Goal: Download file/media

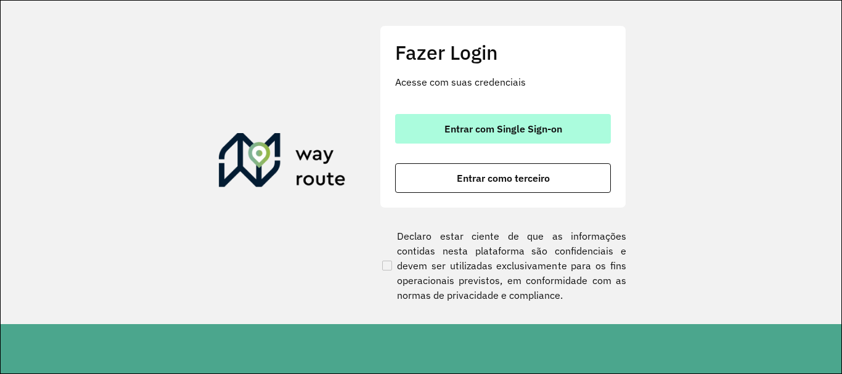
click at [502, 131] on span "Entrar com Single Sign-on" at bounding box center [504, 129] width 118 height 10
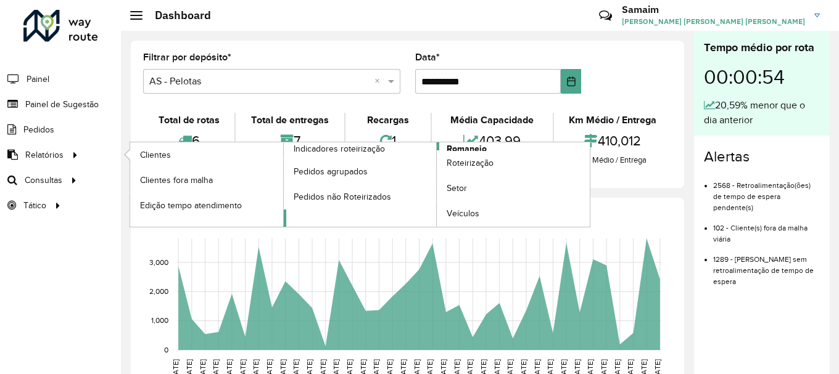
click at [465, 150] on span "Romaneio" at bounding box center [466, 148] width 40 height 13
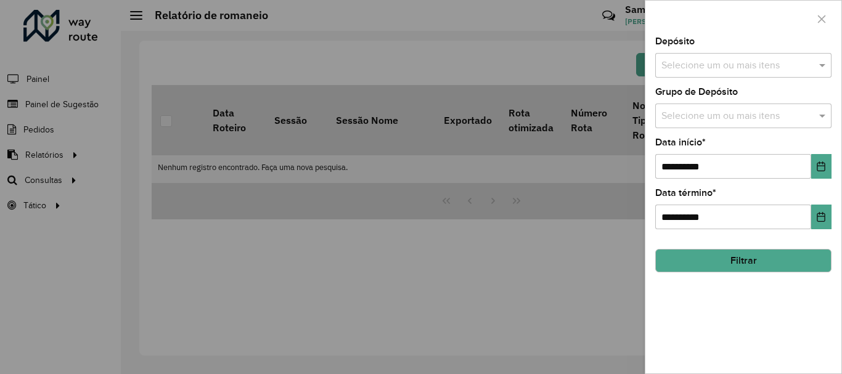
click at [690, 61] on input "text" at bounding box center [737, 66] width 158 height 15
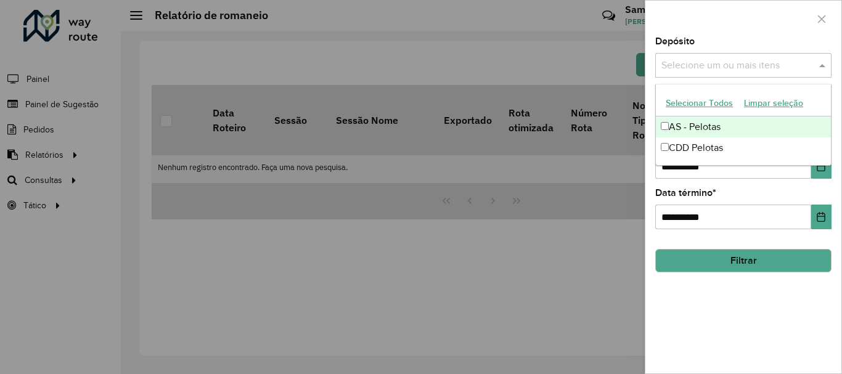
click at [697, 98] on button "Selecionar Todos" at bounding box center [699, 103] width 78 height 19
click at [708, 34] on div at bounding box center [744, 19] width 196 height 36
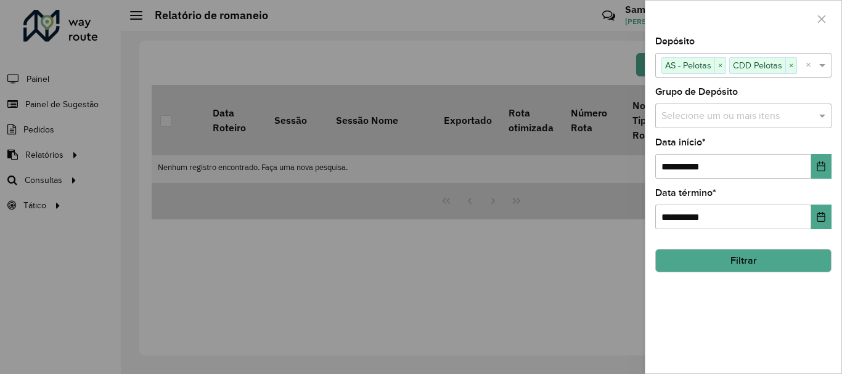
click at [708, 109] on input "text" at bounding box center [737, 116] width 158 height 15
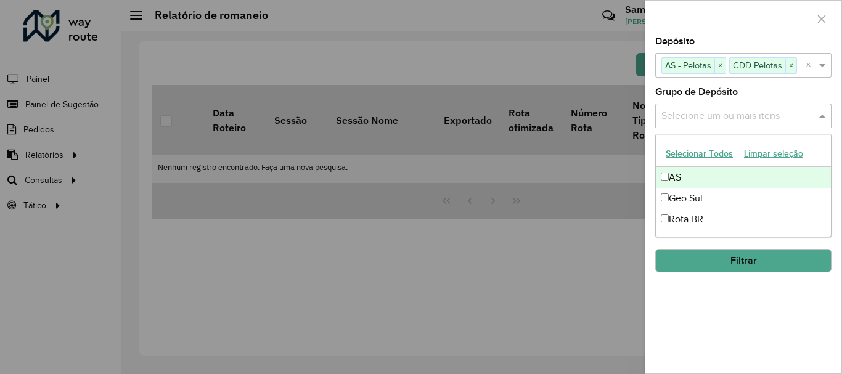
click at [683, 149] on button "Selecionar Todos" at bounding box center [699, 153] width 78 height 19
click at [736, 3] on div at bounding box center [744, 19] width 196 height 36
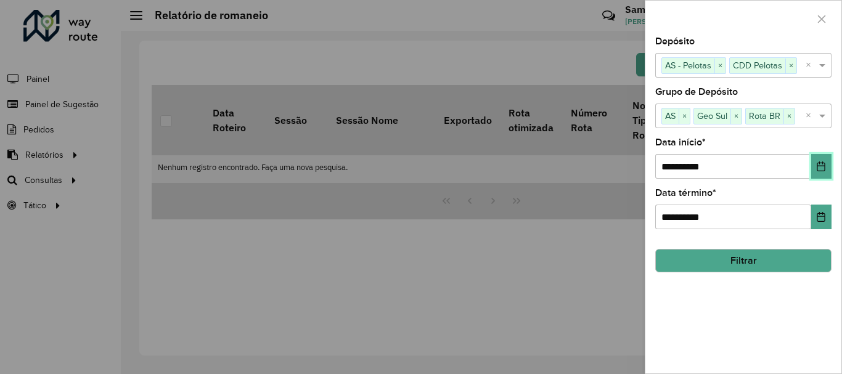
click at [828, 168] on button "Choose Date" at bounding box center [821, 166] width 20 height 25
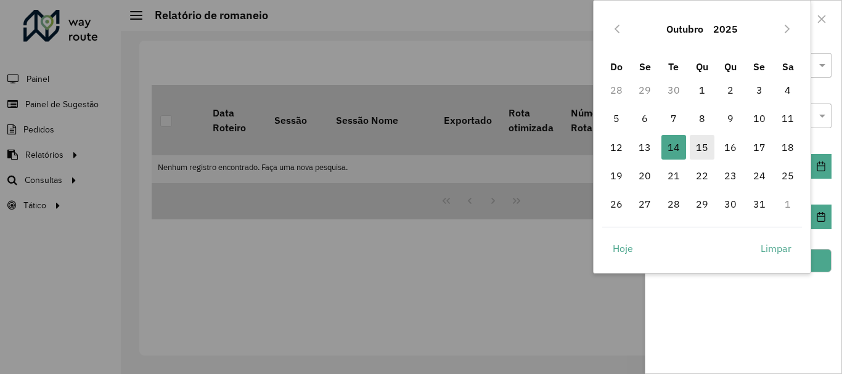
click at [699, 152] on span "15" at bounding box center [702, 147] width 25 height 25
type input "**********"
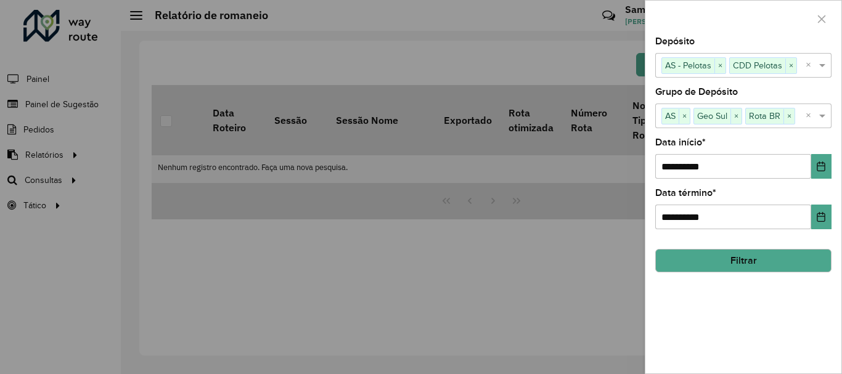
click at [705, 263] on button "Filtrar" at bounding box center [743, 260] width 176 height 23
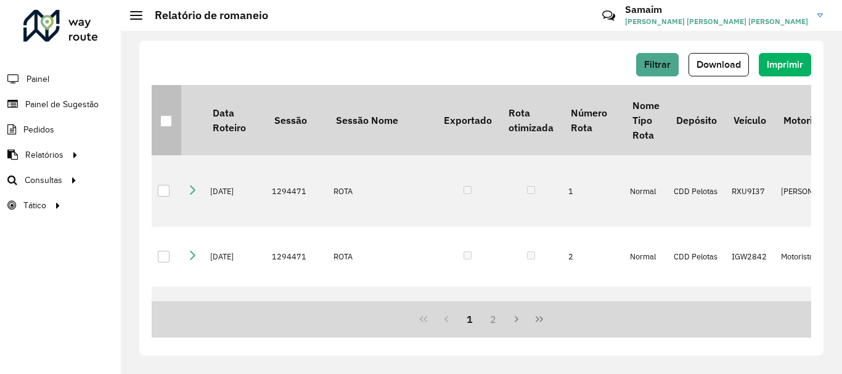
click at [163, 117] on div at bounding box center [166, 121] width 12 height 12
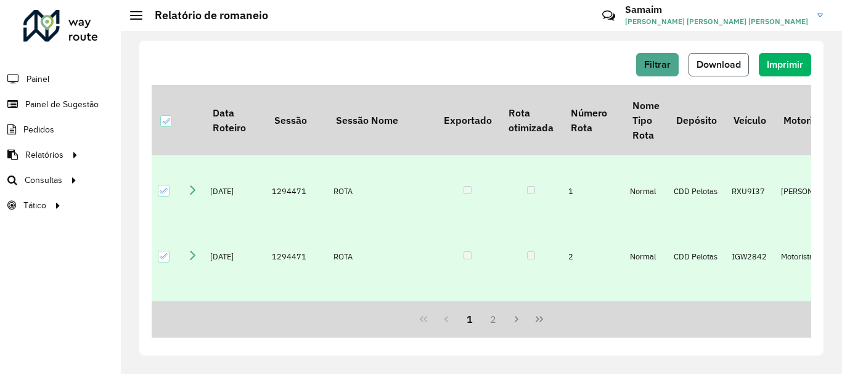
click at [720, 66] on span "Download" at bounding box center [719, 64] width 44 height 10
